Goal: Information Seeking & Learning: Learn about a topic

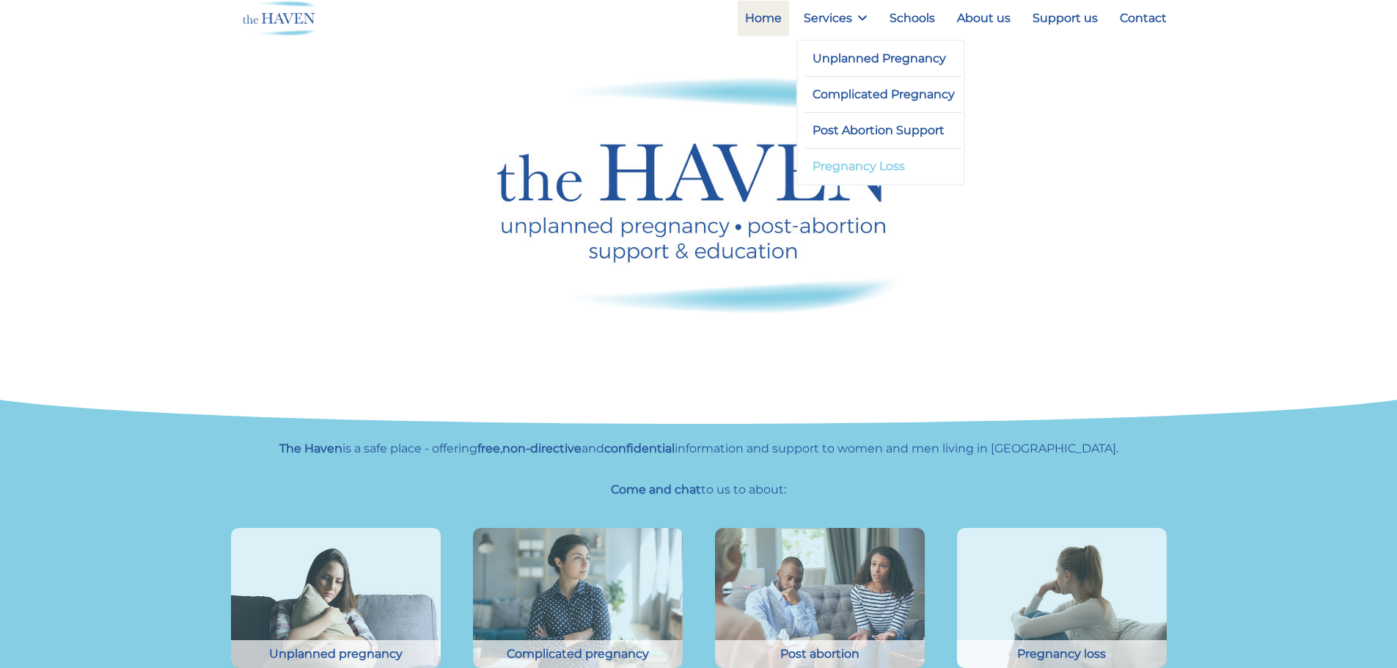
click at [847, 166] on link "Pregnancy Loss" at bounding box center [884, 166] width 158 height 35
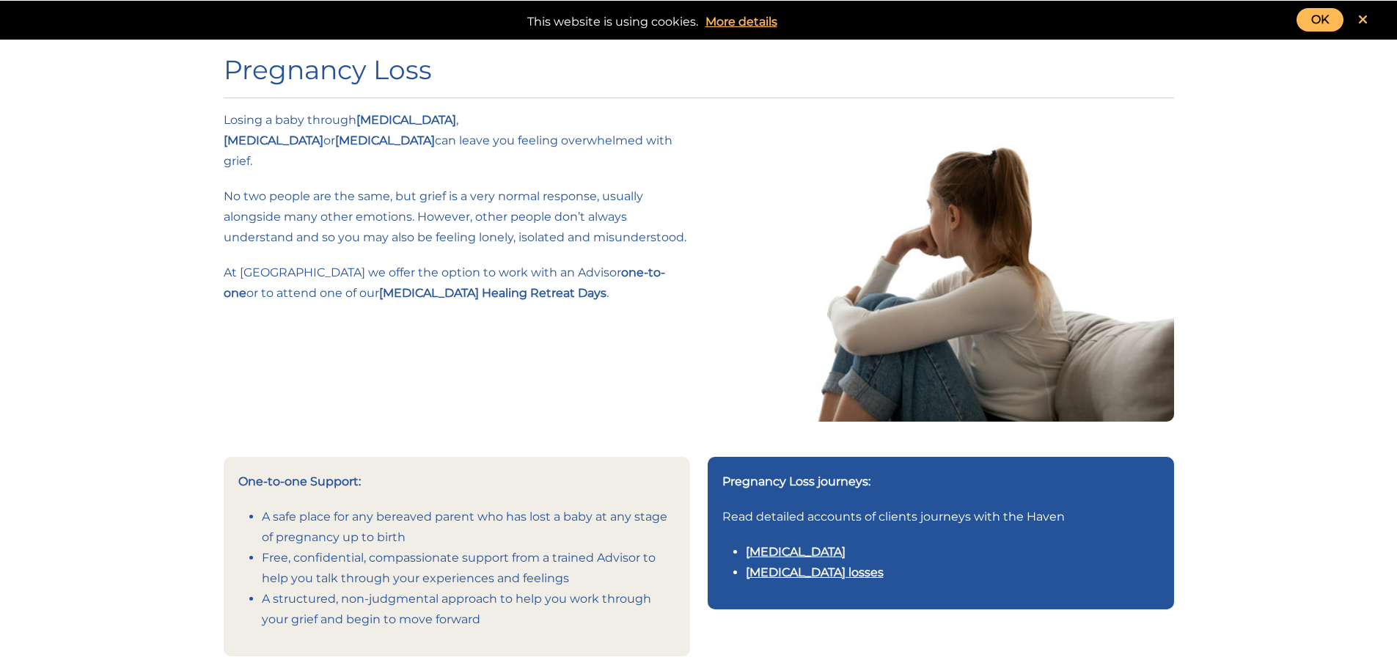
click at [781, 546] on link "Stillbirth" at bounding box center [796, 552] width 100 height 14
click at [776, 572] on link "[MEDICAL_DATA] losses" at bounding box center [815, 572] width 138 height 14
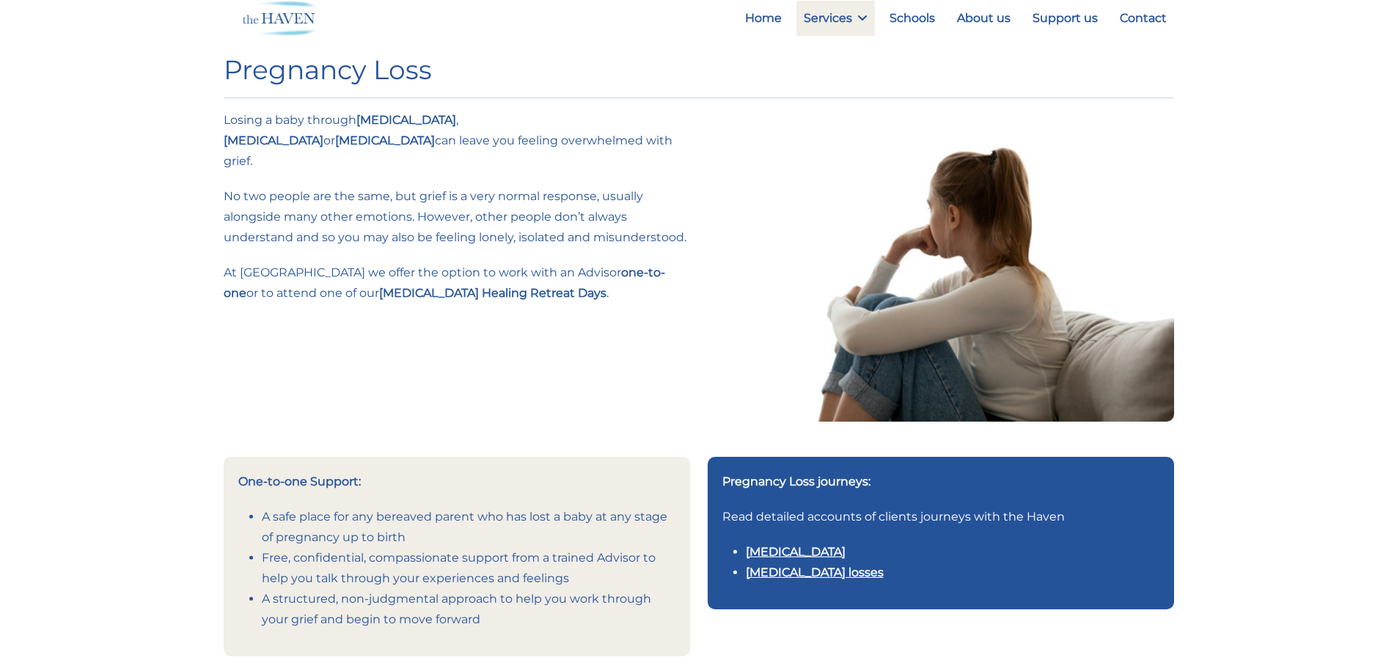
click at [784, 548] on link "[MEDICAL_DATA]" at bounding box center [796, 552] width 100 height 14
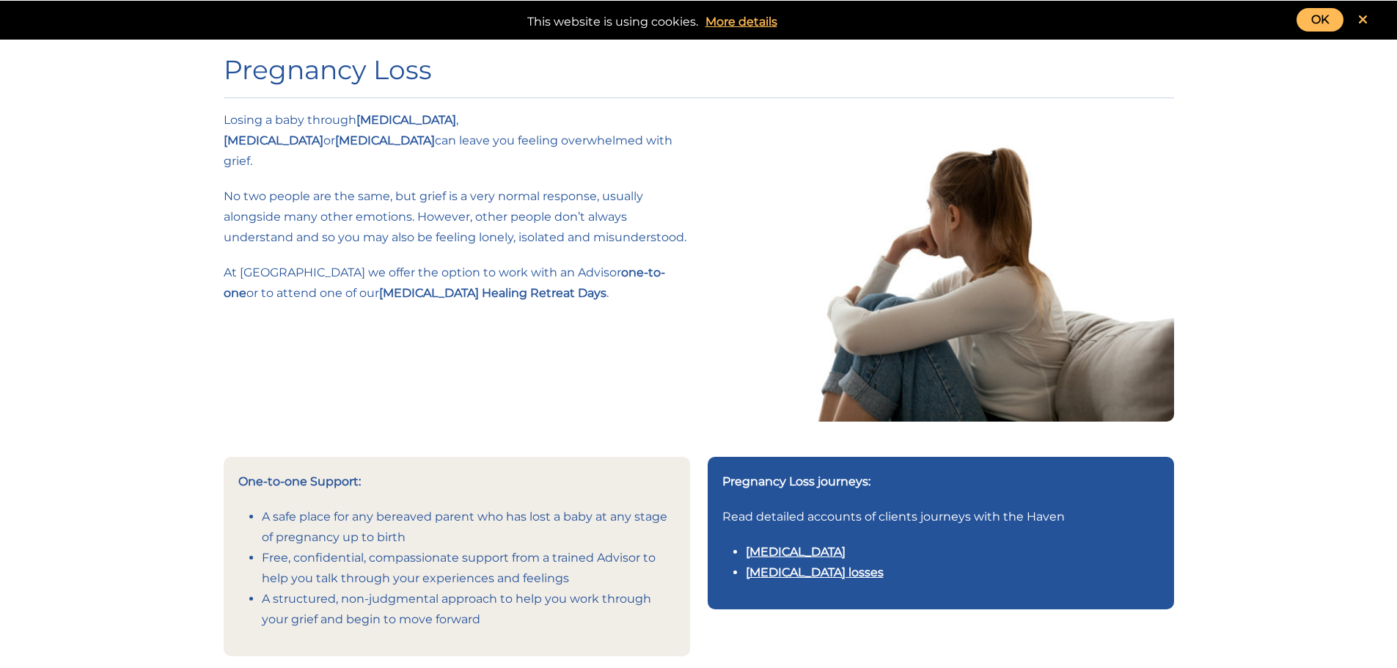
click at [776, 574] on link "[MEDICAL_DATA] losses" at bounding box center [815, 572] width 138 height 14
click at [1322, 25] on link "OK" at bounding box center [1319, 19] width 47 height 23
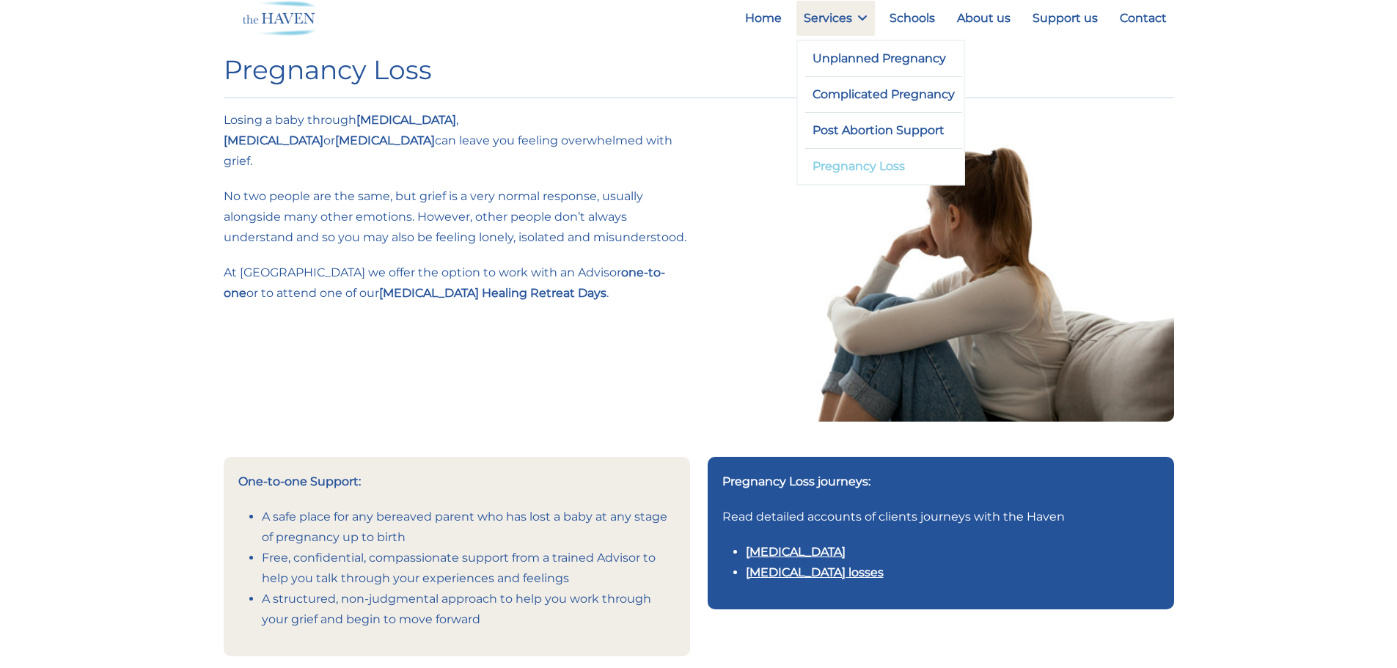
click at [856, 171] on link "Pregnancy Loss" at bounding box center [884, 166] width 158 height 35
click at [761, 547] on link "[MEDICAL_DATA]" at bounding box center [796, 552] width 100 height 14
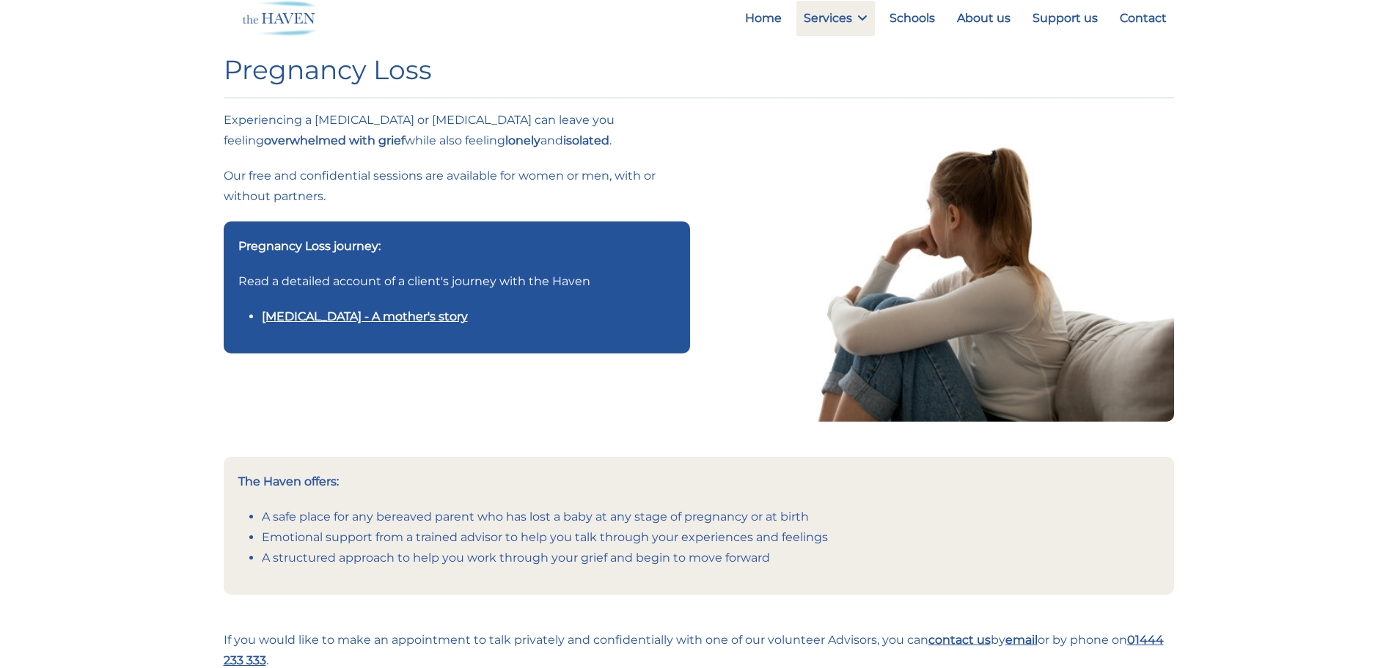
click at [356, 320] on link "[MEDICAL_DATA] - A mother's story" at bounding box center [365, 316] width 206 height 14
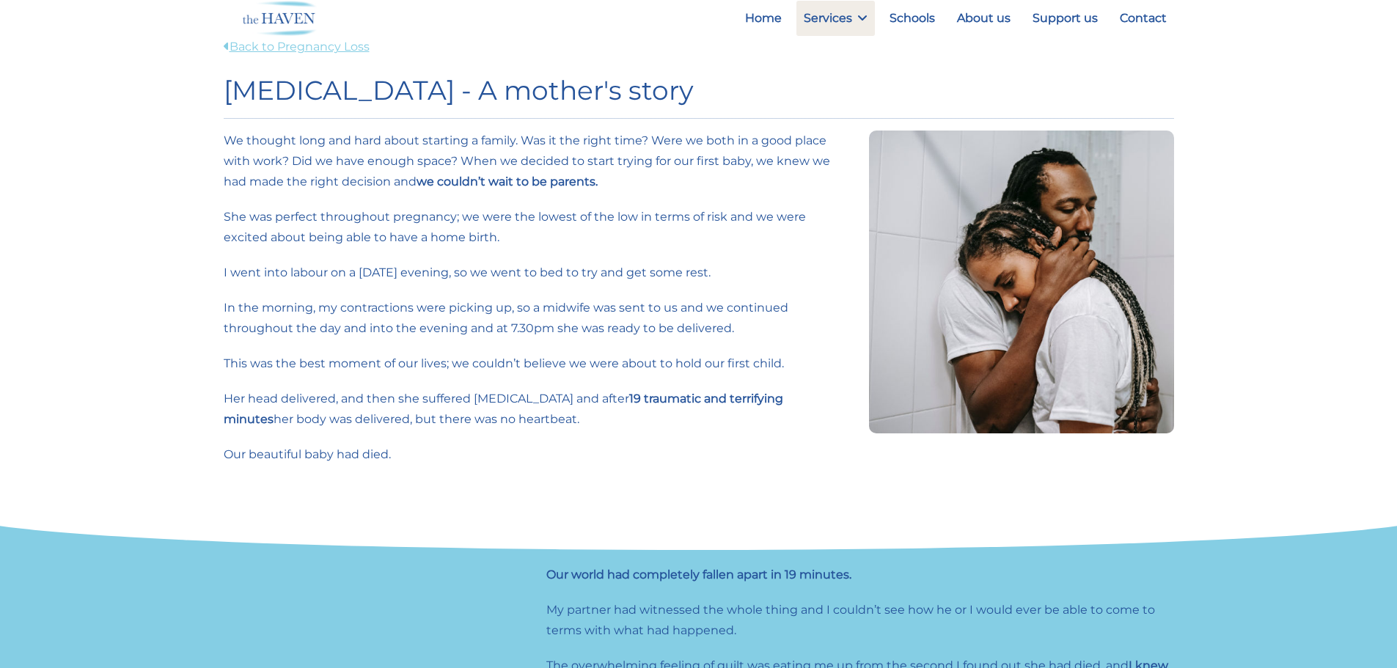
click at [249, 48] on link "Back to Pregnancy Loss" at bounding box center [297, 47] width 146 height 14
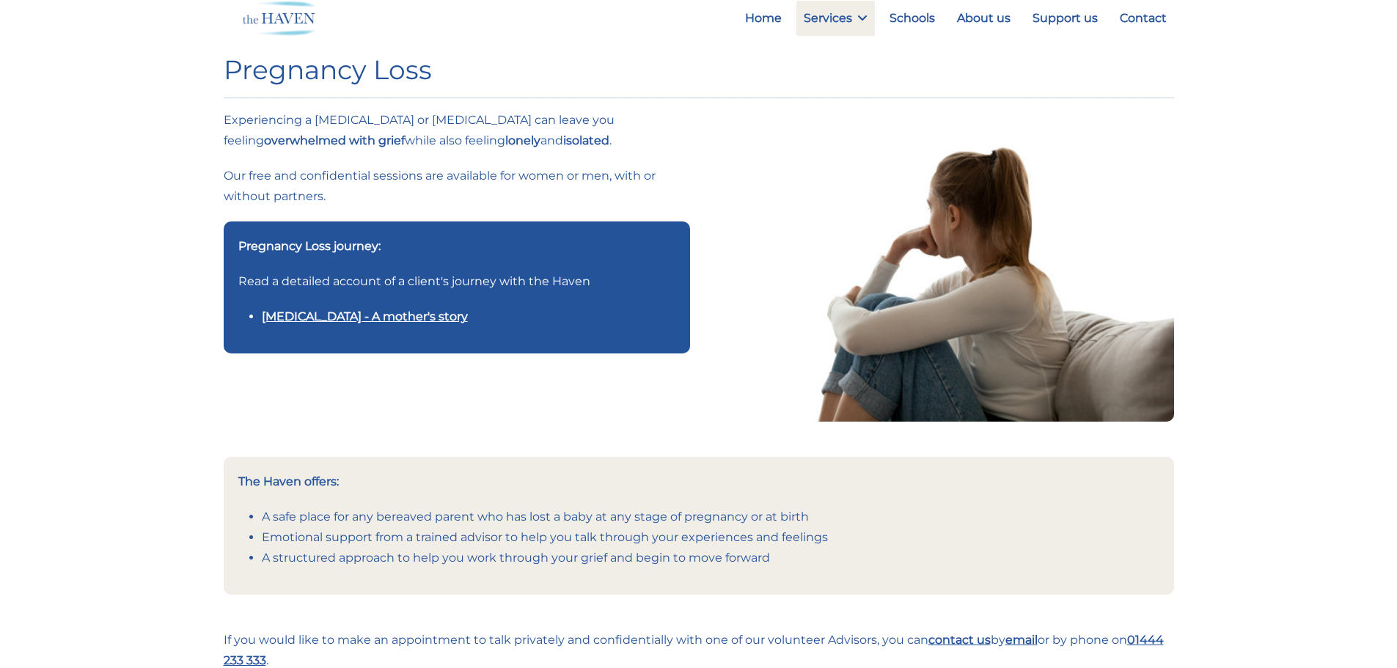
click at [332, 313] on link "[MEDICAL_DATA] - A mother's story" at bounding box center [365, 316] width 206 height 14
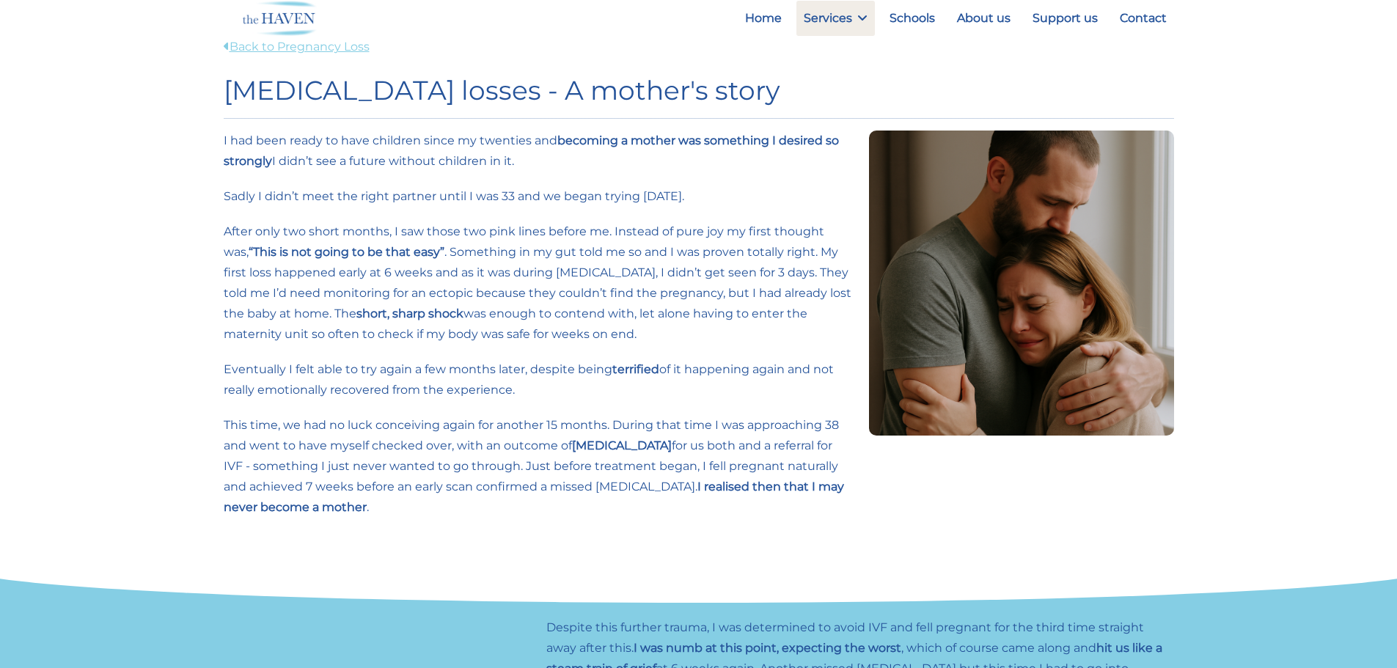
click at [243, 42] on link "Back to Pregnancy Loss" at bounding box center [297, 47] width 146 height 14
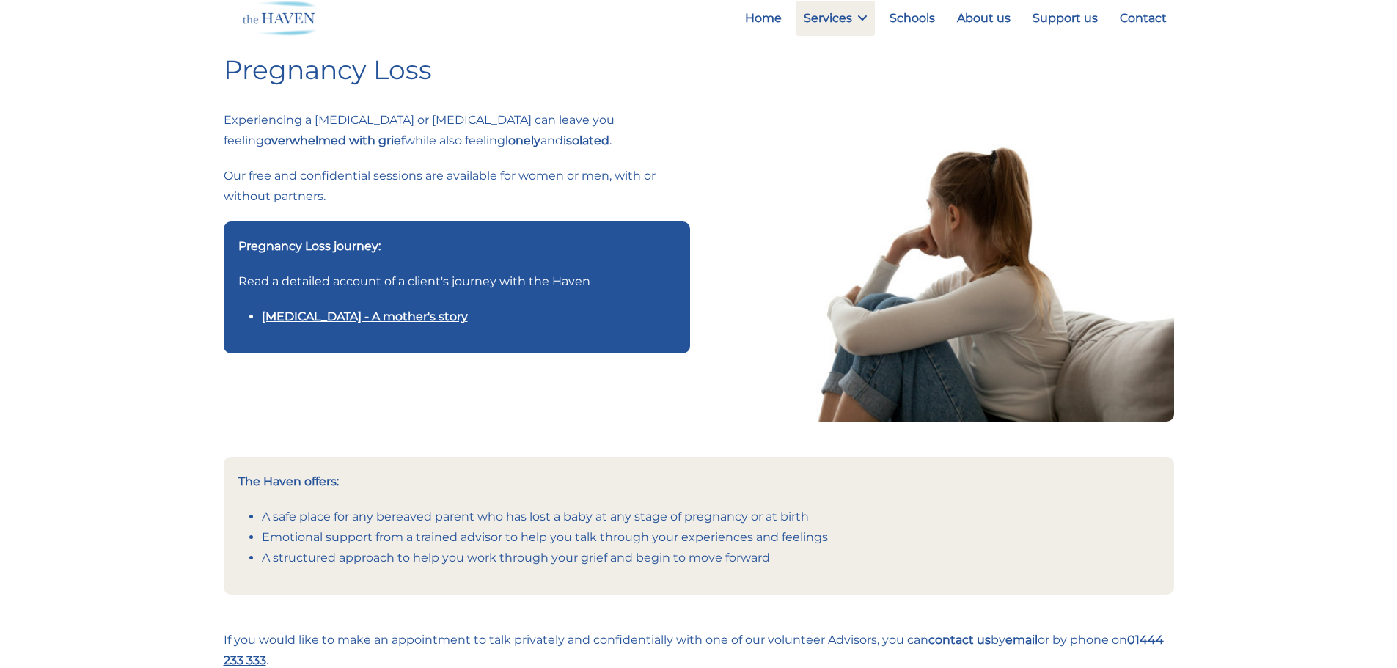
click at [372, 310] on link "Stillbirth - A mother's story" at bounding box center [365, 316] width 206 height 14
click at [306, 324] on li "Stillbirth - A mother's story" at bounding box center [468, 316] width 413 height 21
click at [309, 315] on link "[MEDICAL_DATA] - A mother's story" at bounding box center [365, 316] width 206 height 14
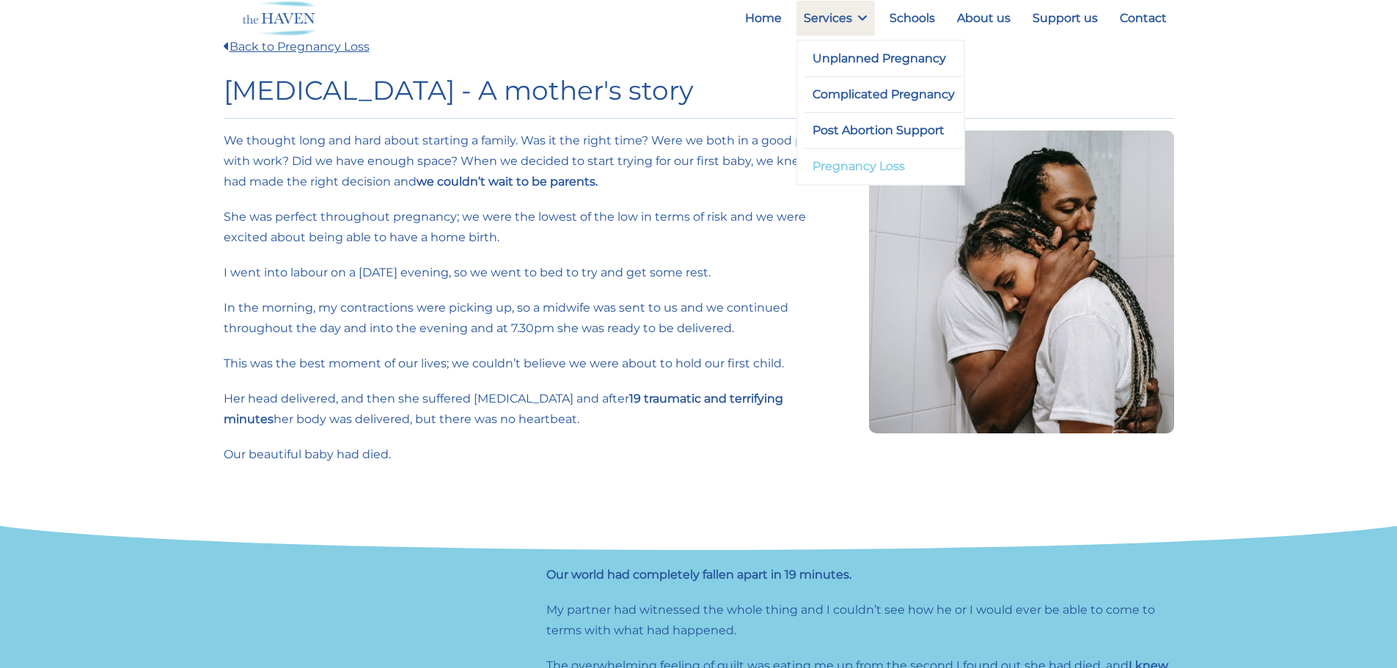
click at [843, 168] on link "Pregnancy Loss" at bounding box center [884, 166] width 158 height 35
